Goal: Check status: Check status

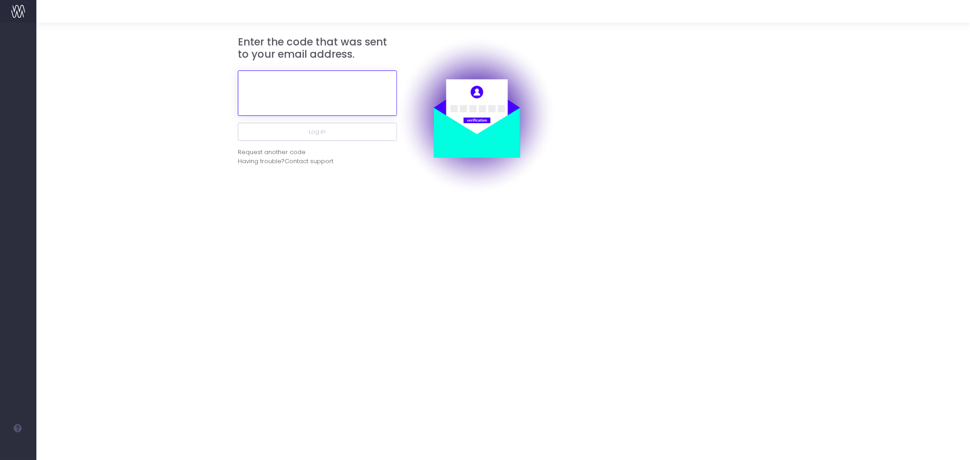
click at [333, 89] on input "text" at bounding box center [317, 93] width 159 height 45
paste input "883748"
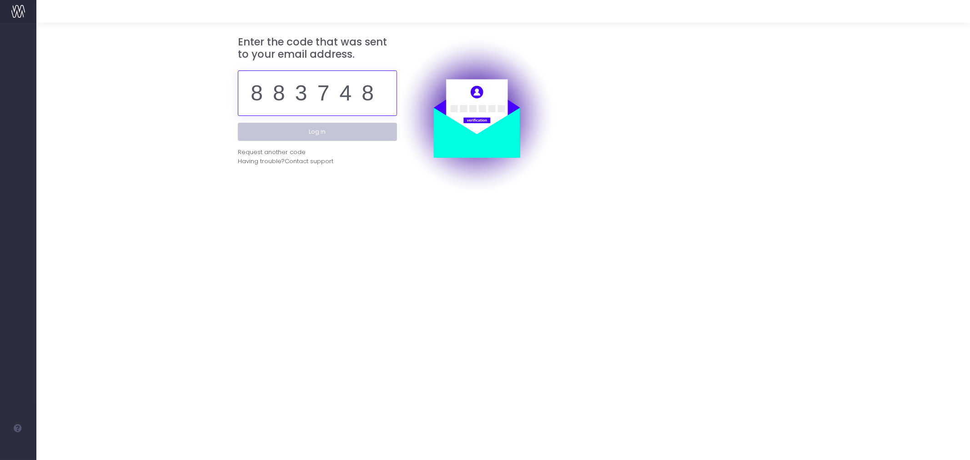
type input "883748"
click at [299, 131] on button "Log in" at bounding box center [317, 132] width 159 height 18
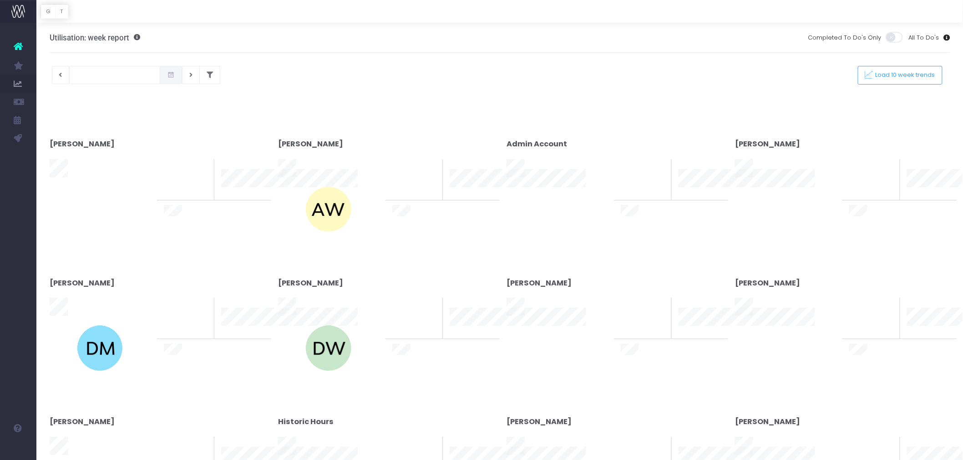
type input "[DATE]"
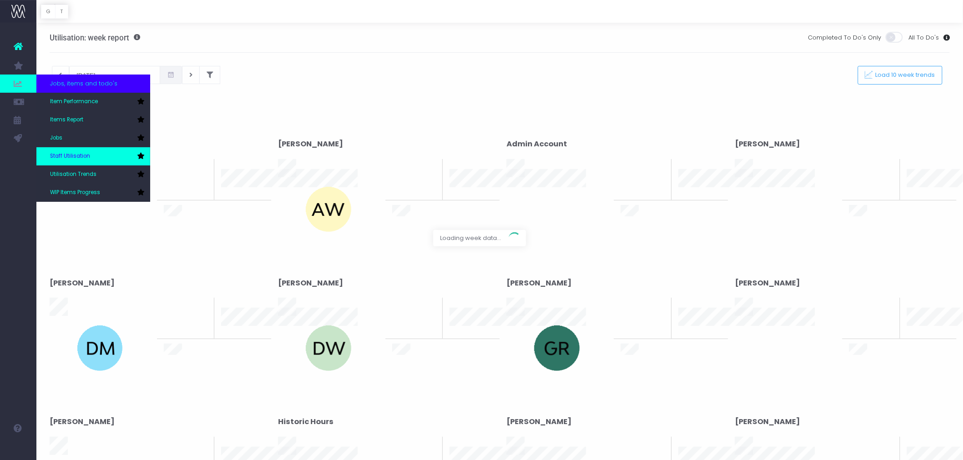
click at [86, 157] on span "Staff Utilisation" at bounding box center [70, 156] width 40 height 8
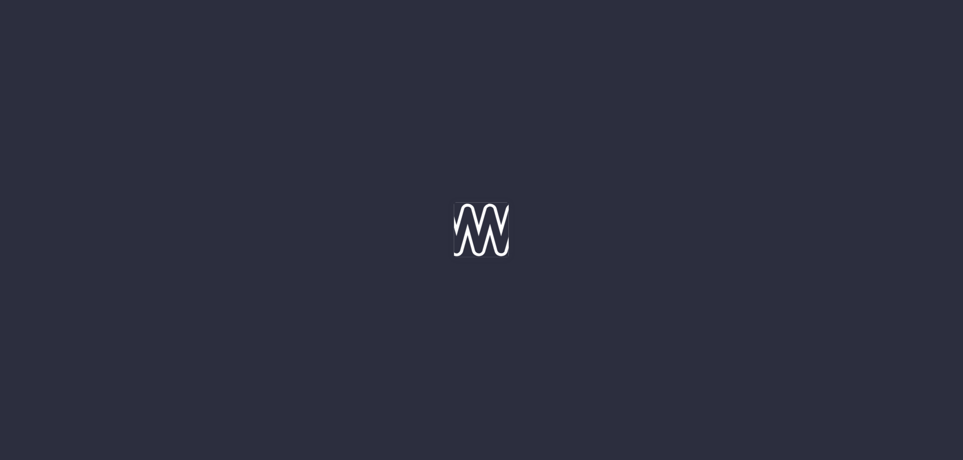
type input "10-10-2025"
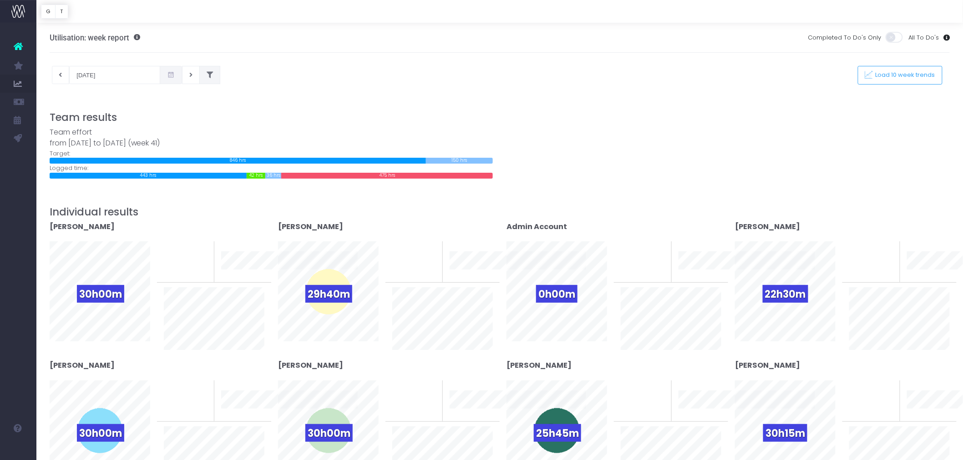
click at [209, 75] on icon at bounding box center [210, 75] width 6 height 0
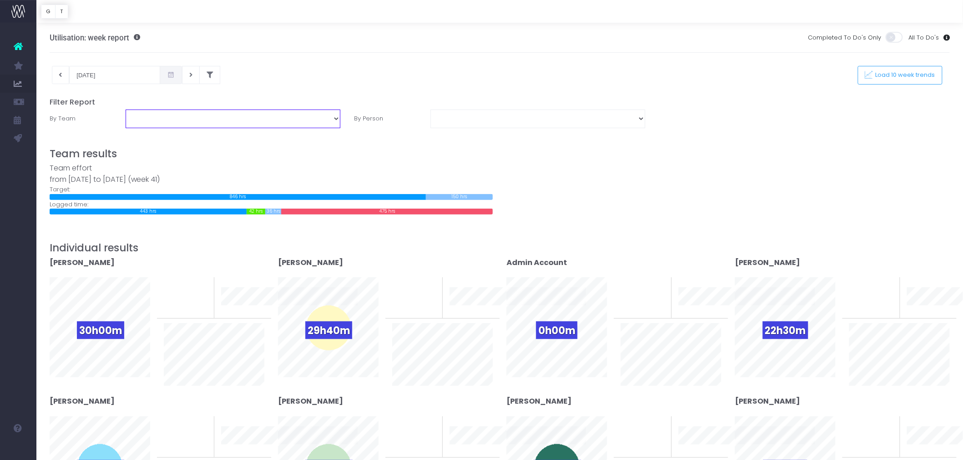
click at [266, 126] on select "Assessment Energy Management SCS Zero Carbon" at bounding box center [233, 119] width 215 height 18
select select "Energy"
click at [126, 110] on select "Assessment Energy Management SCS Zero Carbon" at bounding box center [233, 119] width 215 height 18
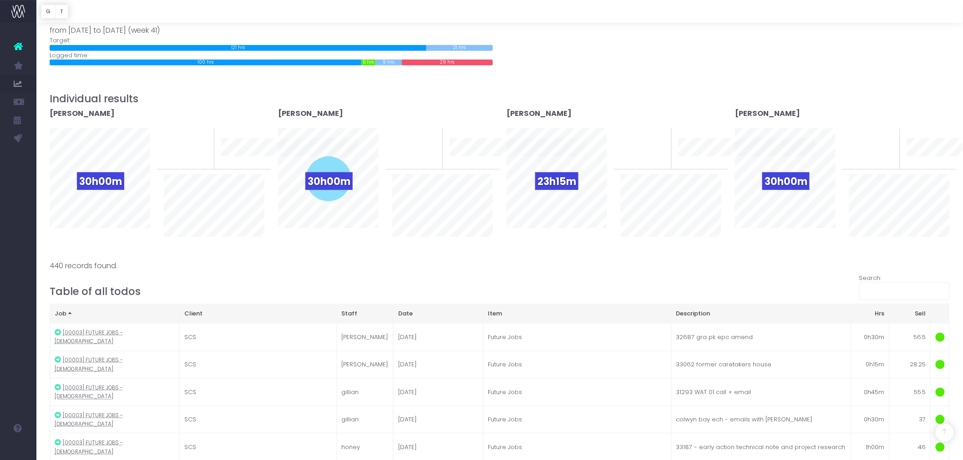
scroll to position [151, 0]
